Goal: Check status: Check status

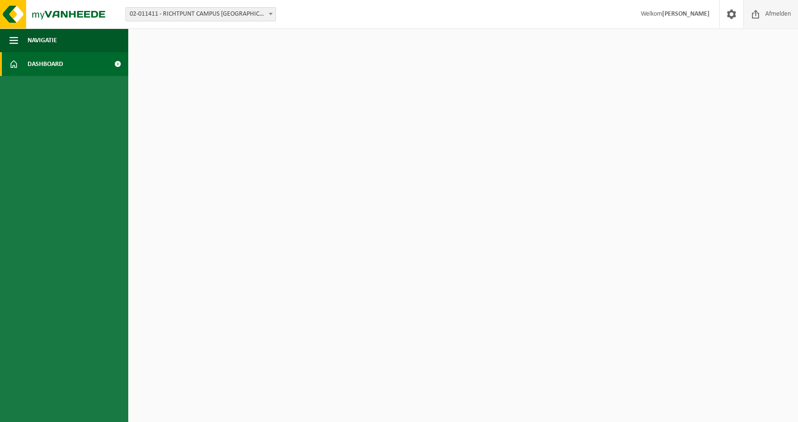
click at [754, 16] on span at bounding box center [755, 14] width 14 height 28
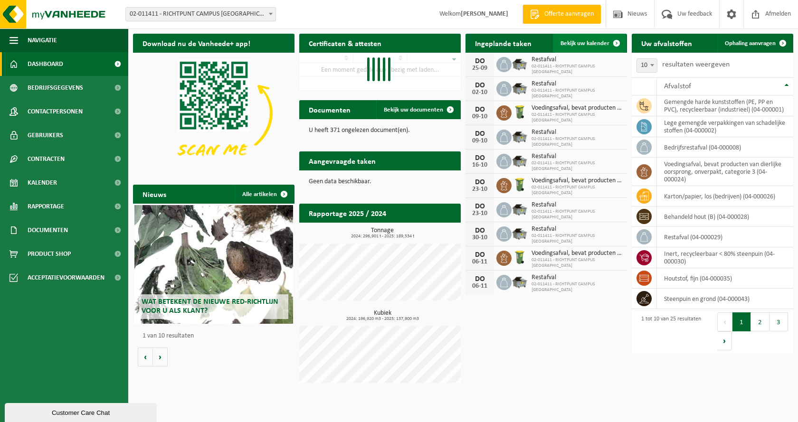
click at [601, 44] on span "Bekijk uw kalender" at bounding box center [584, 43] width 49 height 6
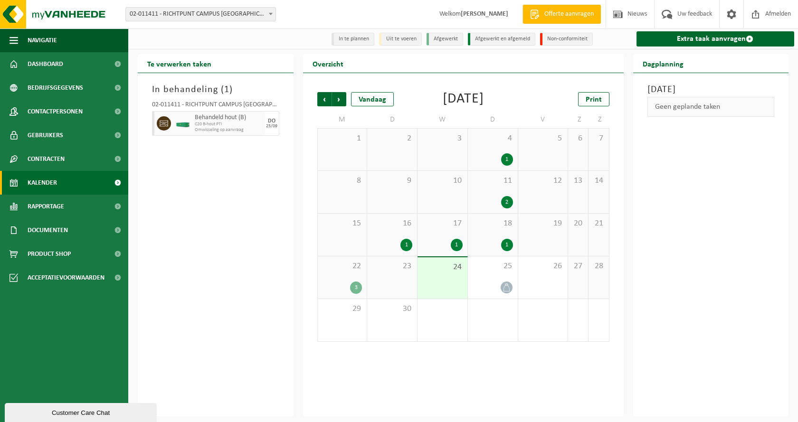
click at [340, 272] on span "22" at bounding box center [342, 266] width 40 height 10
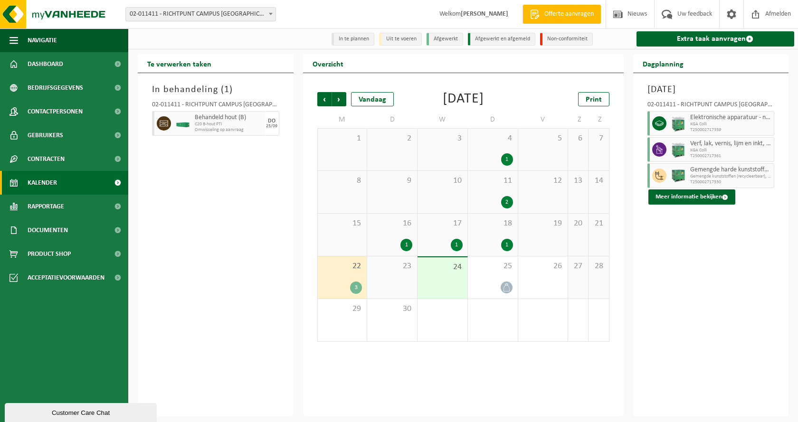
click at [392, 251] on div "1" at bounding box center [392, 245] width 40 height 12
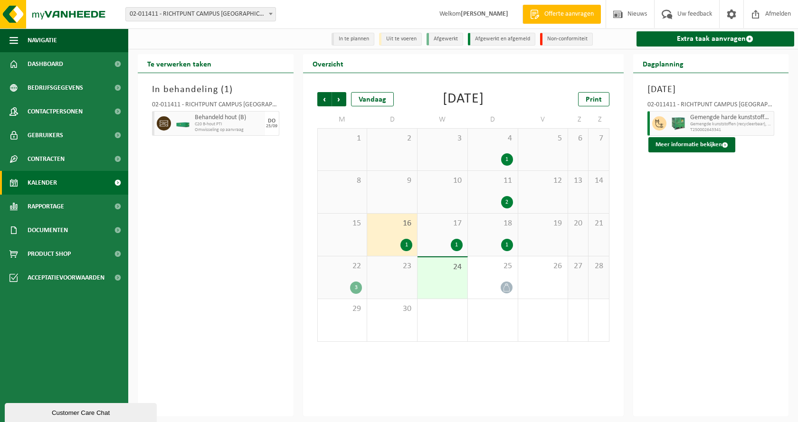
click at [434, 248] on div "17 1" at bounding box center [442, 235] width 50 height 42
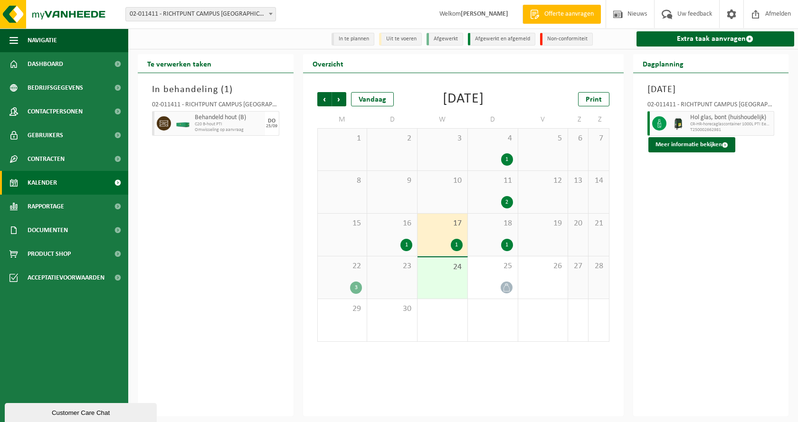
click at [486, 247] on div "18 1" at bounding box center [493, 235] width 50 height 42
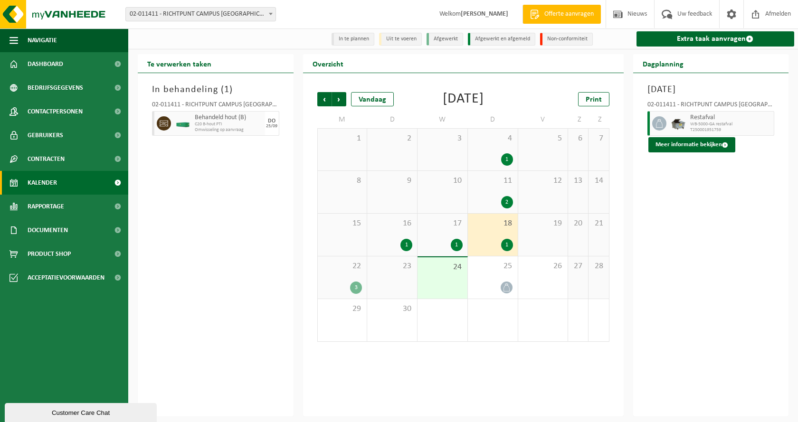
click at [441, 273] on span "24" at bounding box center [442, 267] width 40 height 10
